Goal: Task Accomplishment & Management: Use online tool/utility

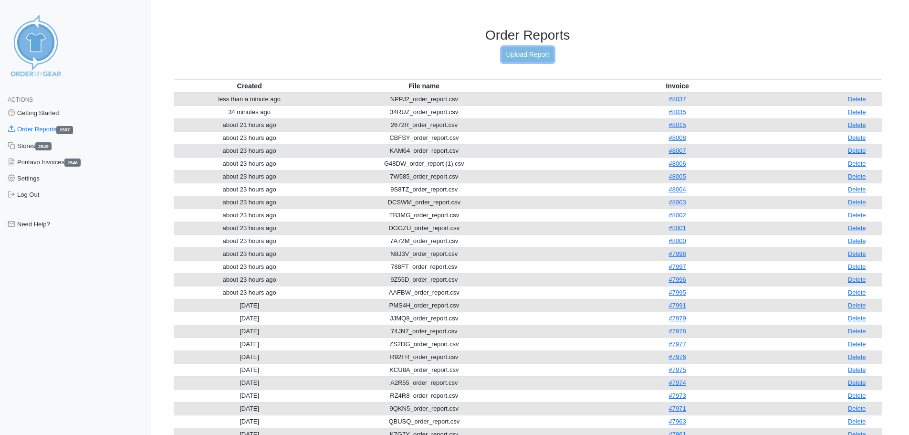
click at [508, 54] on link "Upload Report" at bounding box center [528, 54] width 52 height 15
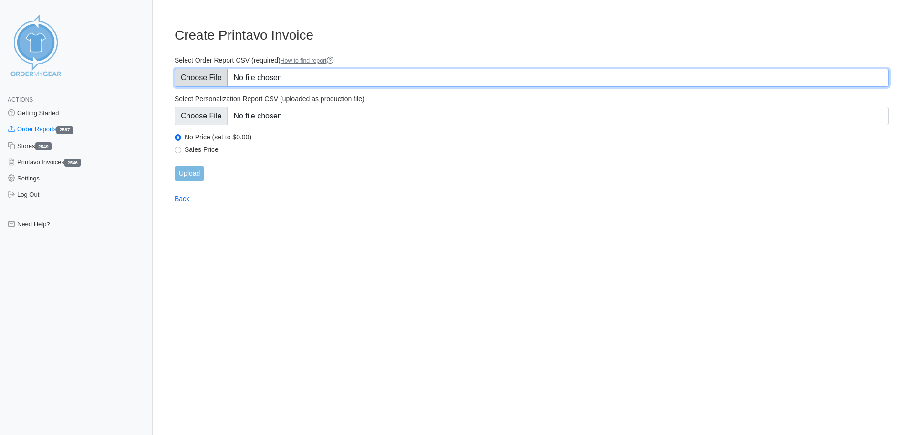
click at [223, 77] on input "Select Order Report CSV (required) How to find report" at bounding box center [532, 78] width 714 height 18
type input "C:\fakepath\DS6JH_order_report.csv"
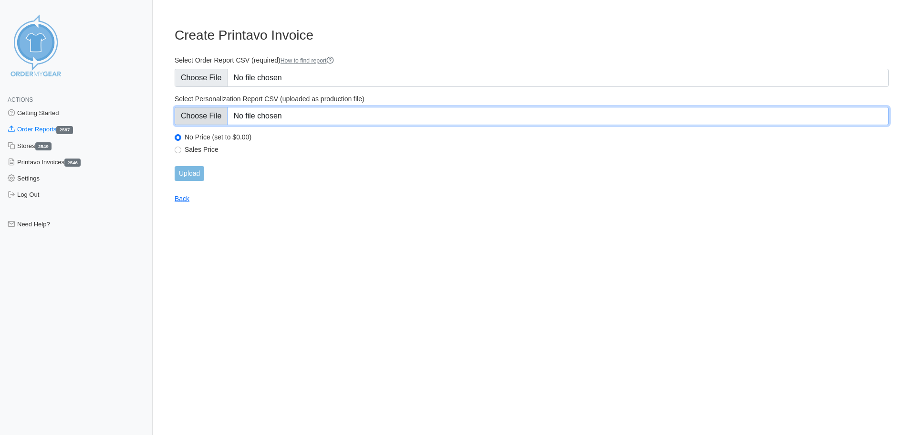
click at [211, 113] on input "Select Personalization Report CSV (uploaded as production file)" at bounding box center [532, 116] width 714 height 18
type input "C:\fakepath\DS6JH_personalization_report.csv"
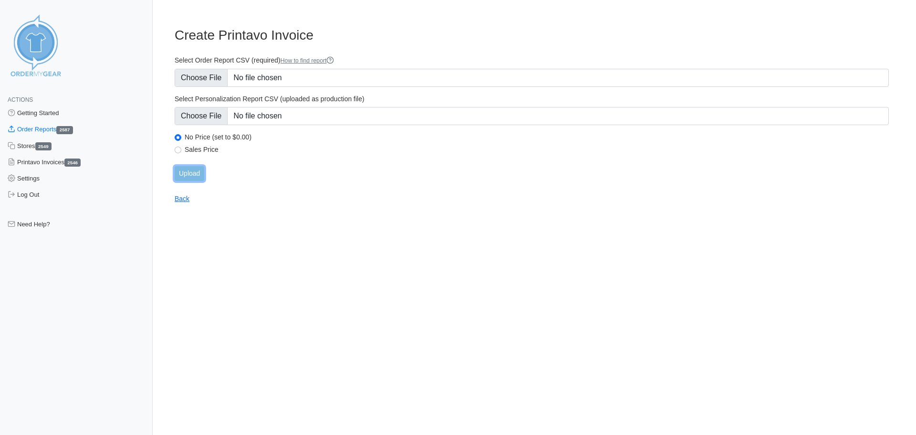
click at [196, 166] on input "Upload" at bounding box center [190, 173] width 30 height 15
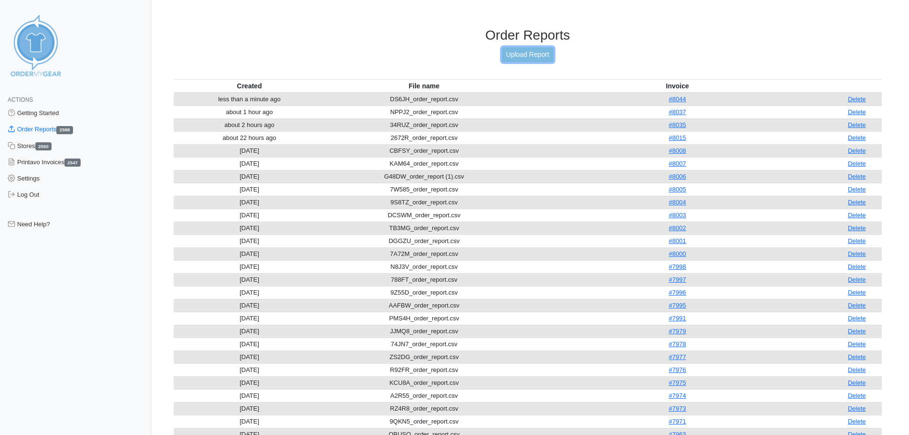
click at [530, 59] on link "Upload Report" at bounding box center [528, 54] width 52 height 15
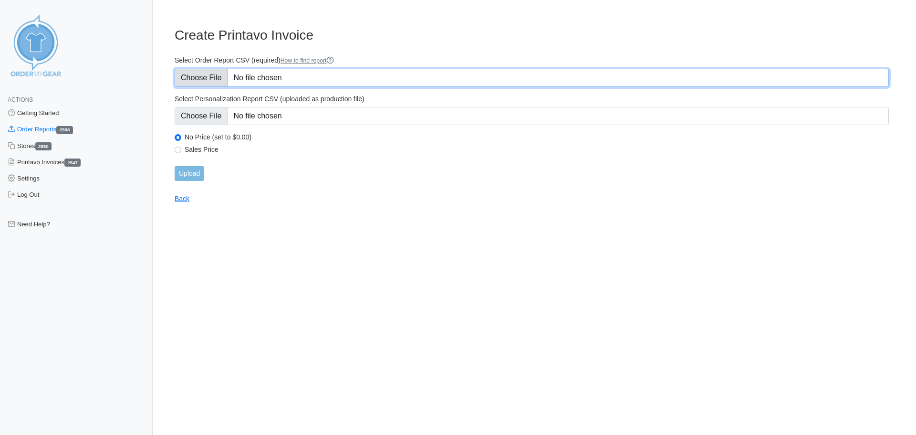
click at [203, 77] on input "Select Order Report CSV (required) How to find report" at bounding box center [532, 78] width 714 height 18
type input "C:\fakepath\6H8RB_order_report.csv"
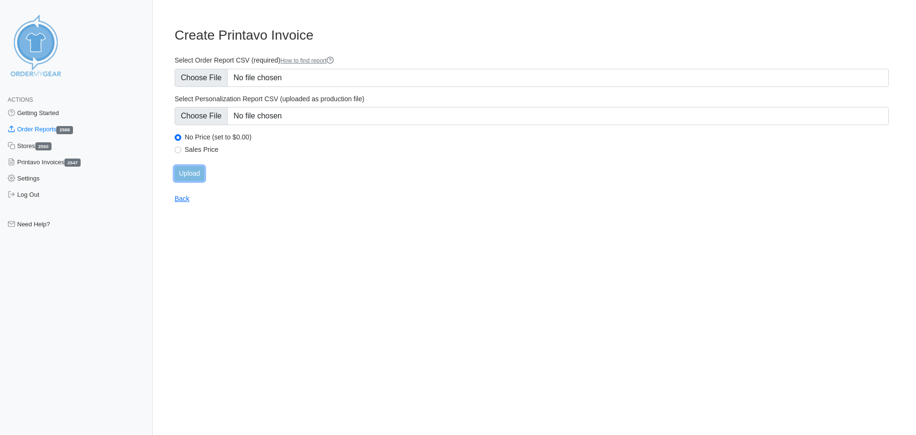
click at [187, 168] on input "Upload" at bounding box center [190, 173] width 30 height 15
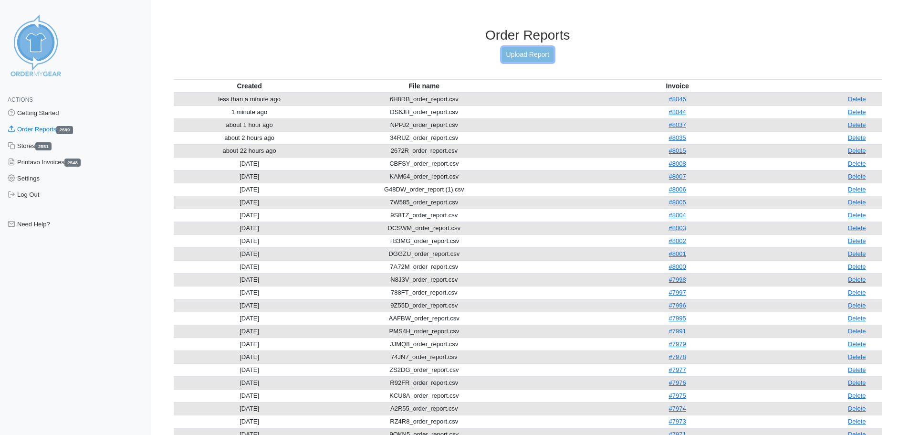
click at [541, 52] on link "Upload Report" at bounding box center [528, 54] width 52 height 15
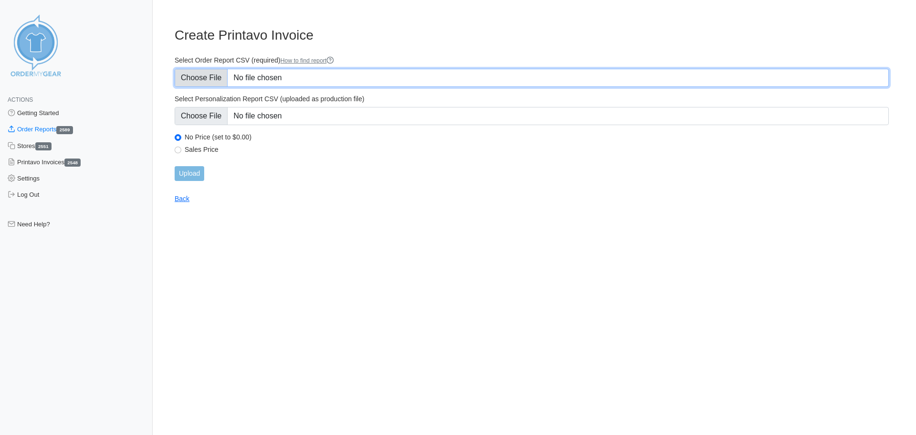
click at [205, 79] on input "Select Order Report CSV (required) How to find report" at bounding box center [532, 78] width 714 height 18
type input "C:\fakepath\V7382_order_report.csv"
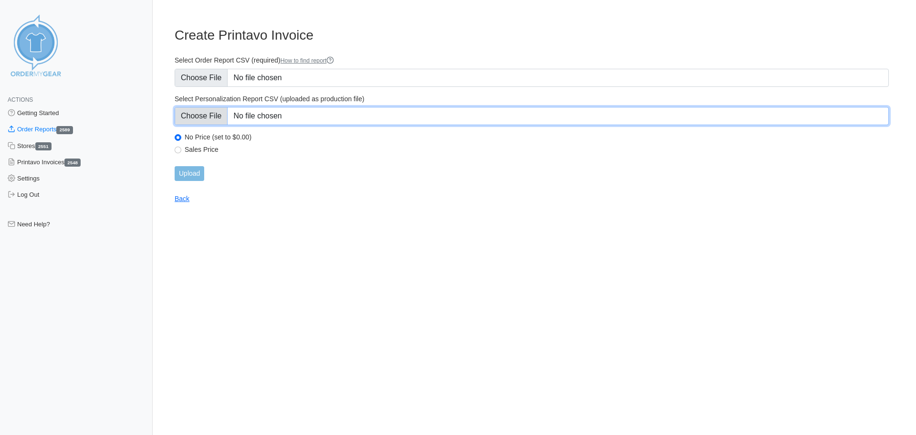
click at [221, 115] on input "Select Personalization Report CSV (uploaded as production file)" at bounding box center [532, 116] width 714 height 18
type input "C:\fakepath\V7382_personalization_report.csv"
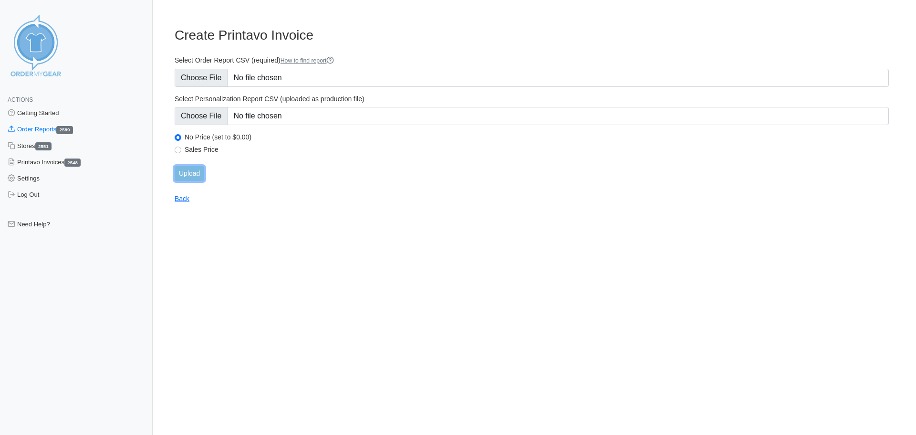
click at [199, 177] on input "Upload" at bounding box center [190, 173] width 30 height 15
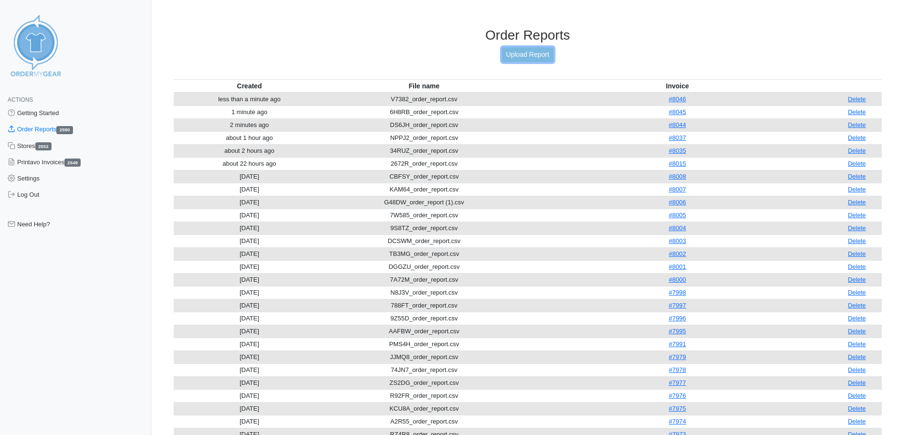
click at [514, 51] on link "Upload Report" at bounding box center [528, 54] width 52 height 15
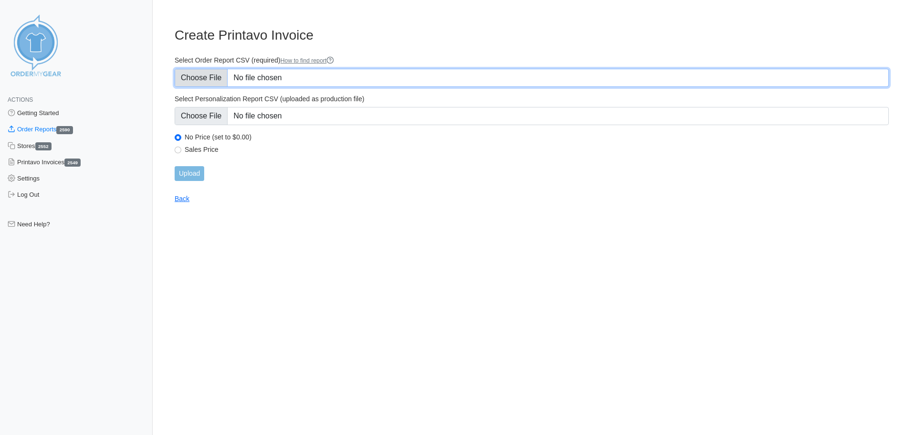
click at [196, 80] on input "Select Order Report CSV (required) How to find report" at bounding box center [532, 78] width 714 height 18
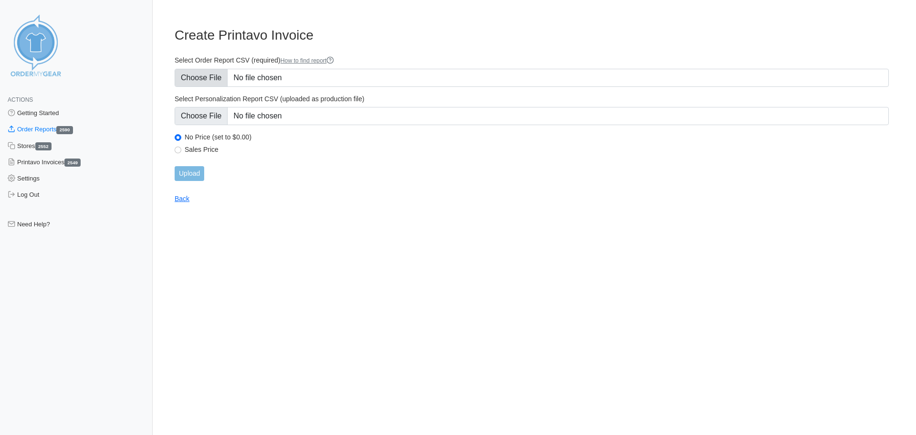
type input "C:\fakepath\P77TP_order_report.csv"
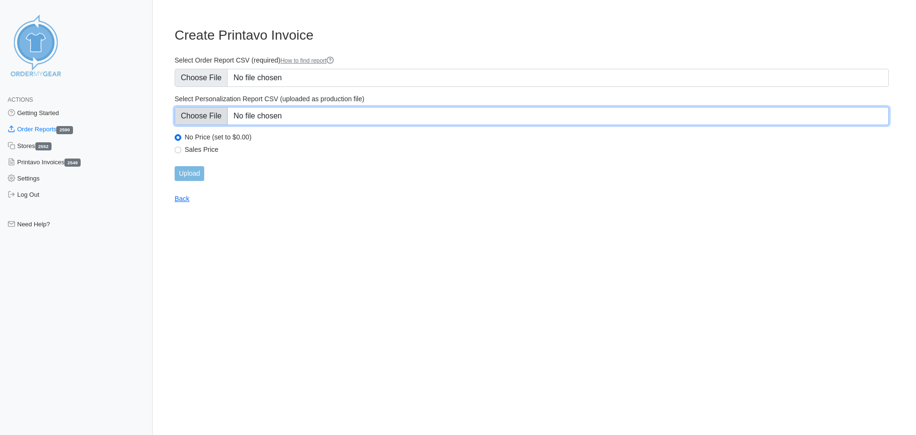
click at [196, 124] on input "Select Personalization Report CSV (uploaded as production file)" at bounding box center [532, 116] width 714 height 18
type input "C:\fakepath\P77TP_personalization_report.csv"
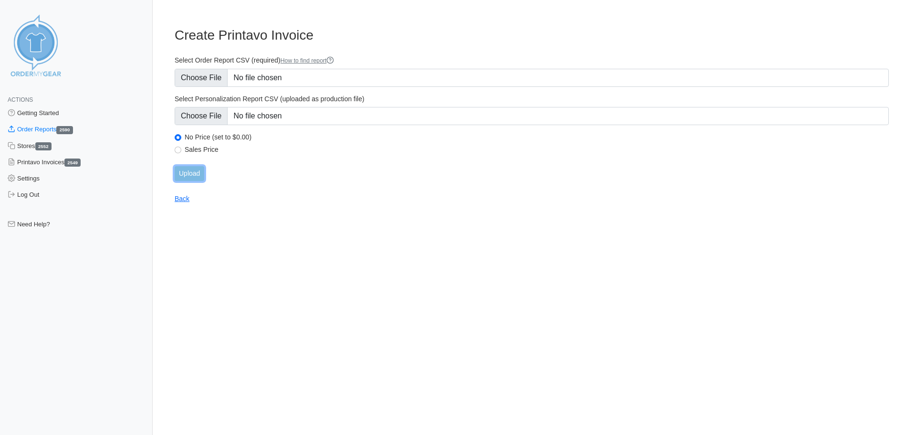
click at [198, 176] on input "Upload" at bounding box center [190, 173] width 30 height 15
click at [186, 172] on div "Upload" at bounding box center [532, 173] width 714 height 15
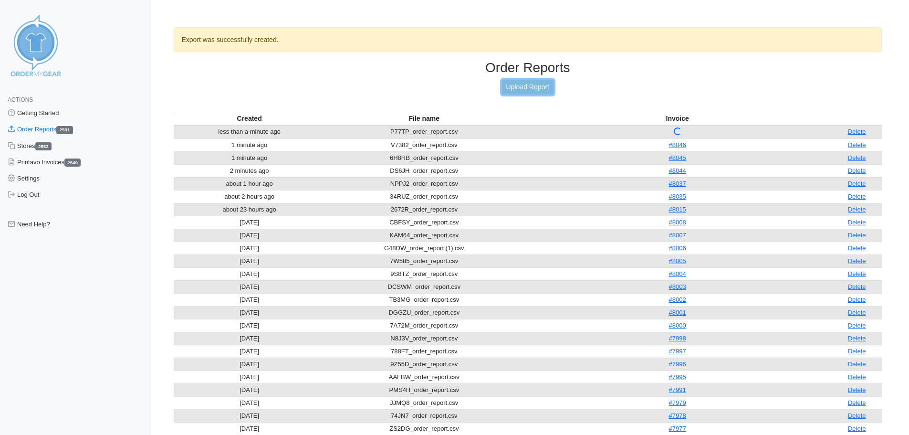
click at [539, 83] on link "Upload Report" at bounding box center [528, 87] width 52 height 15
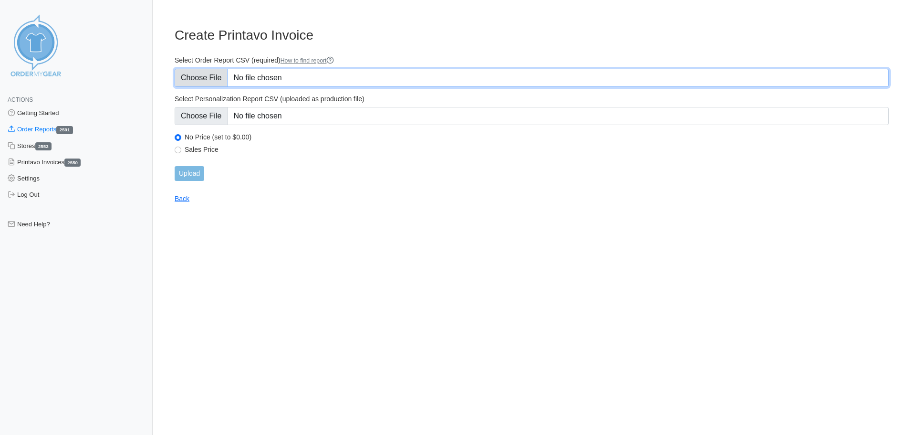
click at [217, 76] on input "Select Order Report CSV (required) How to find report" at bounding box center [532, 78] width 714 height 18
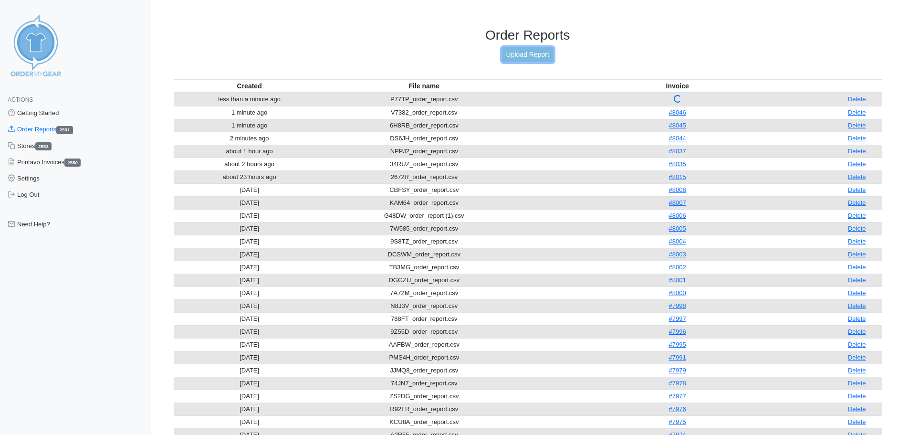
click at [540, 52] on link "Upload Report" at bounding box center [528, 54] width 52 height 15
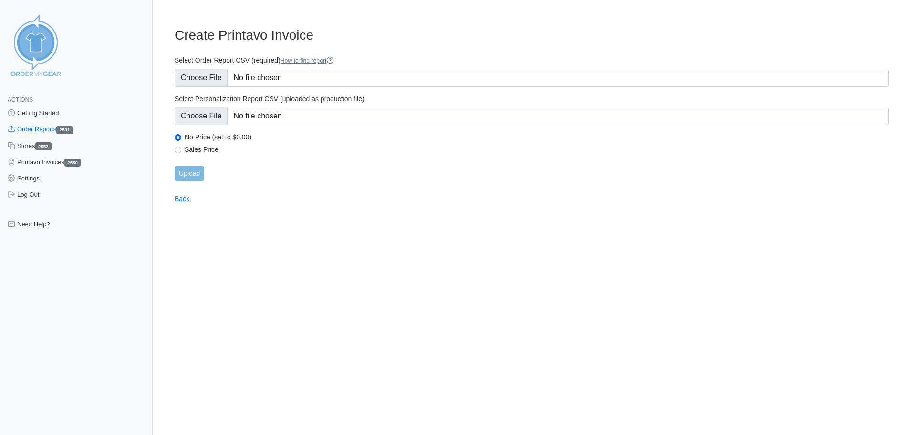
click at [215, 87] on form "Select Order Report CSV (required) How to find report Select Personalization Re…" at bounding box center [532, 118] width 714 height 125
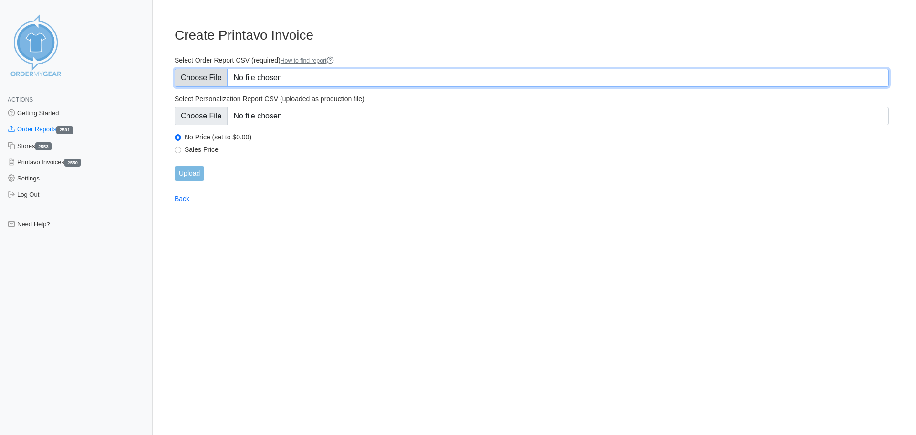
click at [217, 79] on input "Select Order Report CSV (required) How to find report" at bounding box center [532, 78] width 714 height 18
type input "C:\fakepath\ENJ5M_order_report.csv"
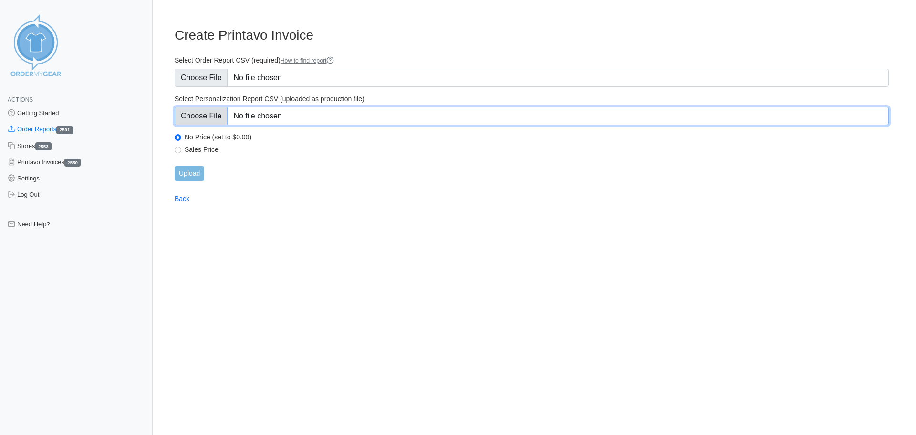
click at [211, 116] on input "Select Personalization Report CSV (uploaded as production file)" at bounding box center [532, 116] width 714 height 18
type input "C:\fakepath\ENJ5M_personalization_report.csv"
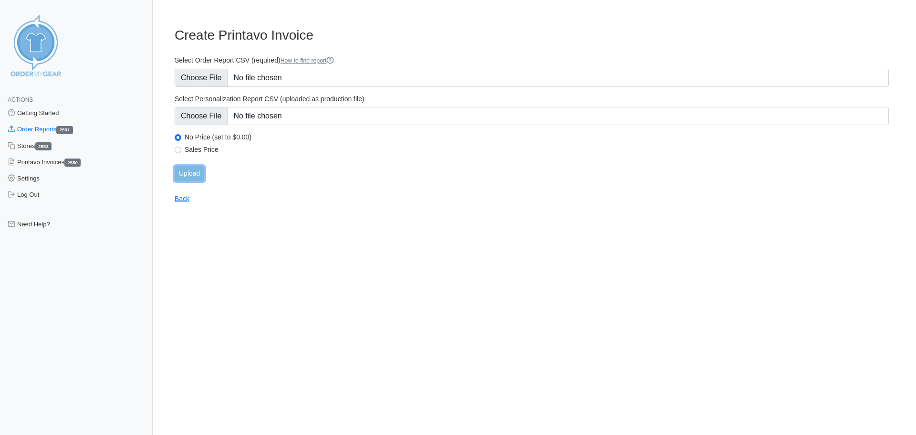
click at [190, 172] on input "Upload" at bounding box center [190, 173] width 30 height 15
click at [200, 174] on div "Upload" at bounding box center [532, 173] width 714 height 15
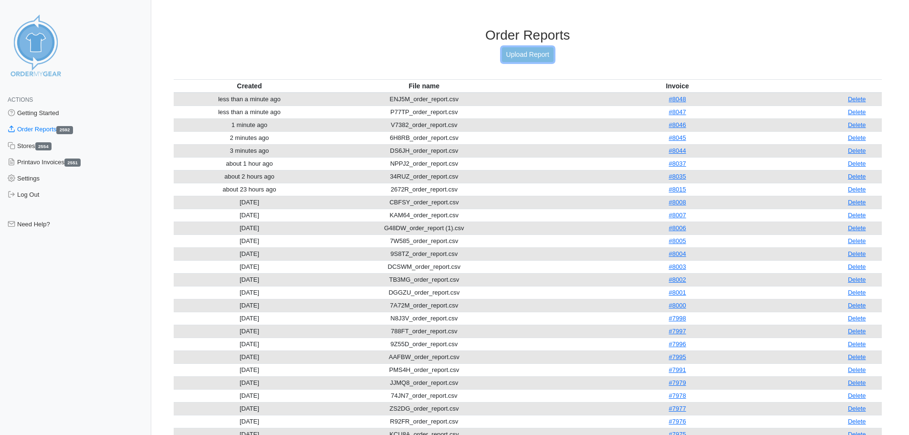
click at [551, 47] on link "Upload Report" at bounding box center [528, 54] width 52 height 15
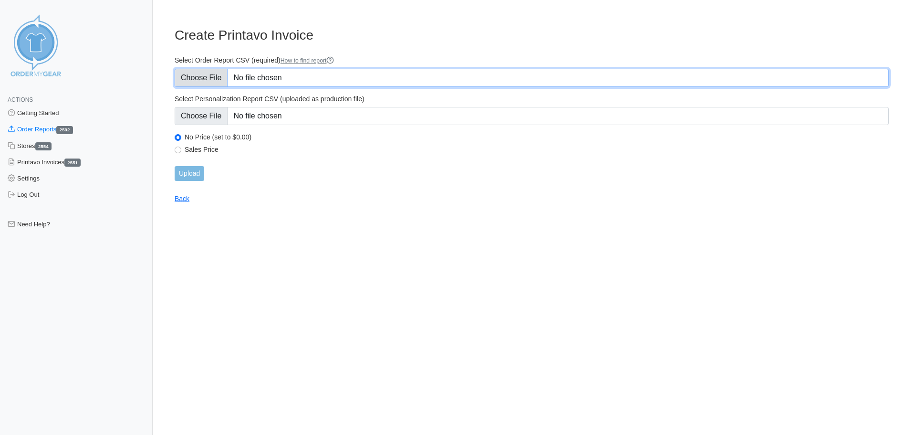
click at [183, 79] on input "Select Order Report CSV (required) How to find report" at bounding box center [532, 78] width 714 height 18
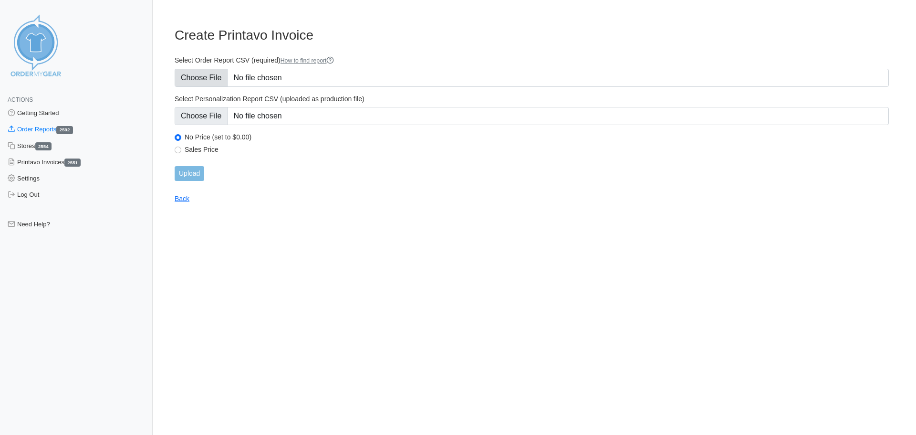
type input "C:\fakepath\C3N8W_order_report.csv"
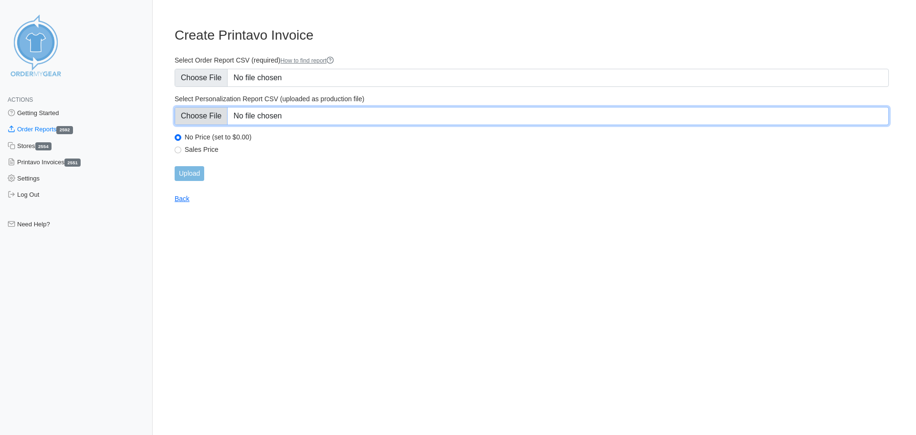
click at [218, 116] on input "Select Personalization Report CSV (uploaded as production file)" at bounding box center [532, 116] width 714 height 18
type input "C:\fakepath\C3N8W_personalization_report.csv"
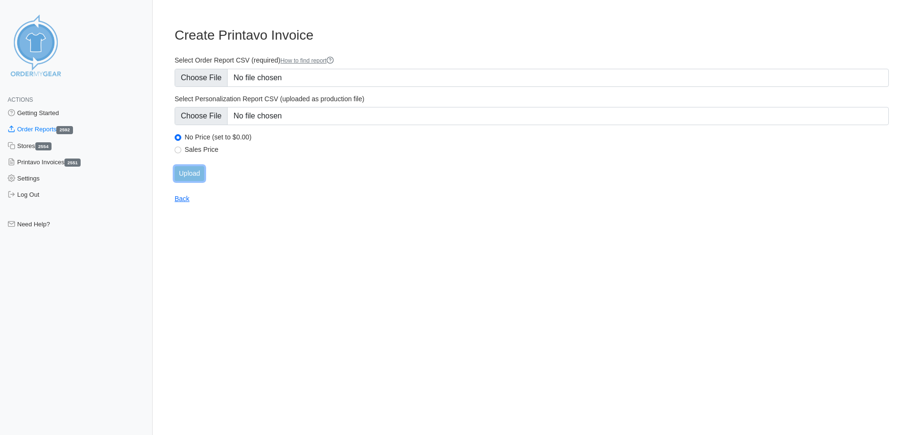
click at [197, 172] on input "Upload" at bounding box center [190, 173] width 30 height 15
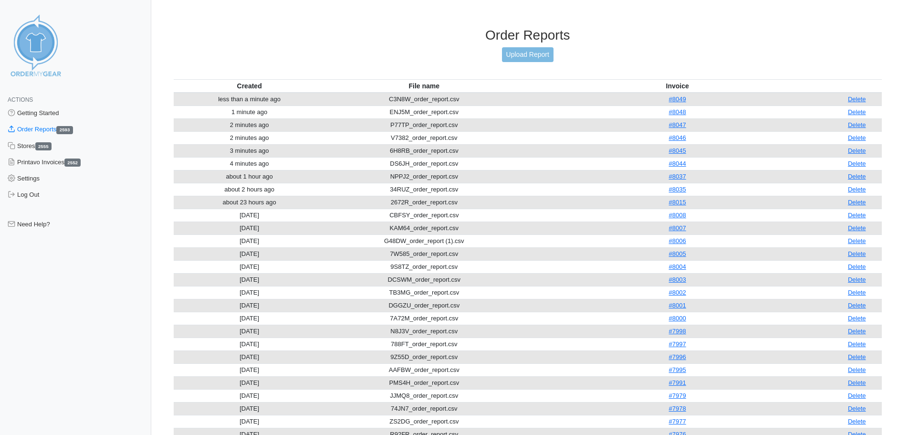
click at [535, 59] on div "Order Reports Upload Report" at bounding box center [528, 53] width 708 height 52
click at [535, 56] on link "Upload Report" at bounding box center [528, 54] width 52 height 15
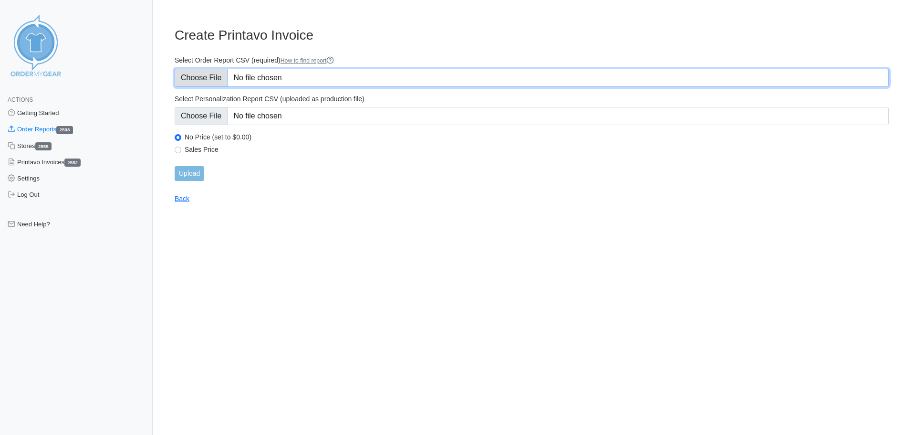
click at [201, 74] on input "Select Order Report CSV (required) How to find report" at bounding box center [532, 78] width 714 height 18
type input "C:\fakepath\PV6V7_order_report.csv"
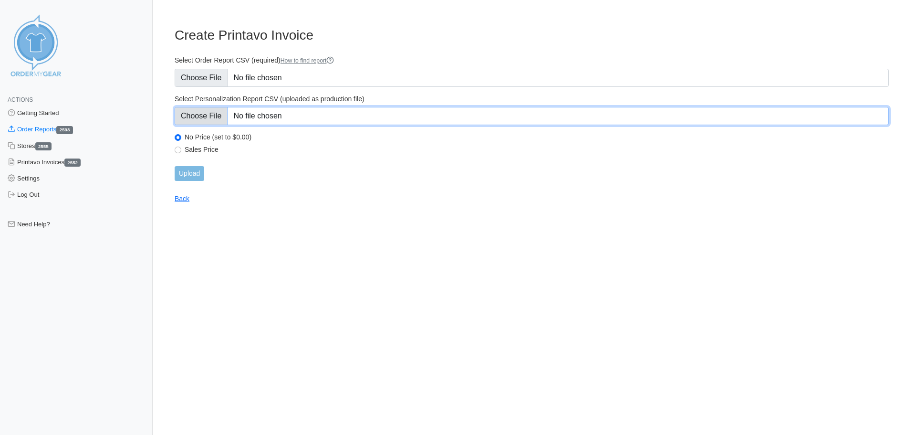
click at [231, 109] on input "Select Personalization Report CSV (uploaded as production file)" at bounding box center [532, 116] width 714 height 18
type input "C:\fakepath\PV6V7_personalization_report.csv"
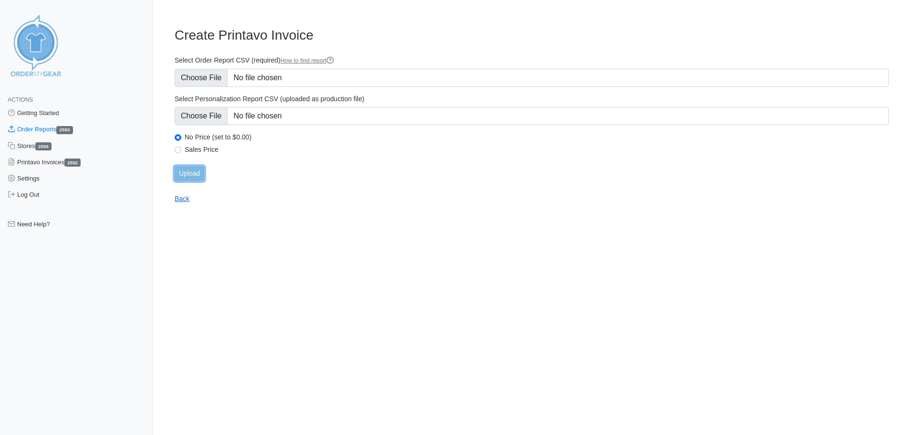
click at [201, 172] on input "Upload" at bounding box center [190, 173] width 30 height 15
